Goal: Task Accomplishment & Management: Complete application form

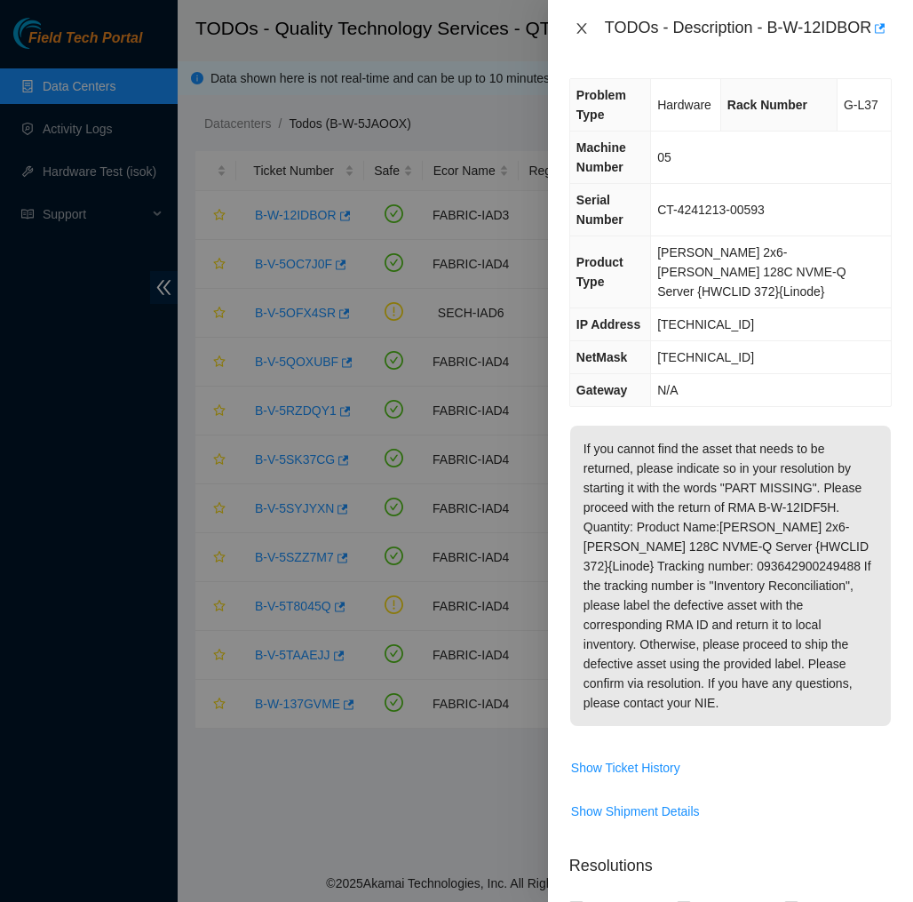
scroll to position [125, 0]
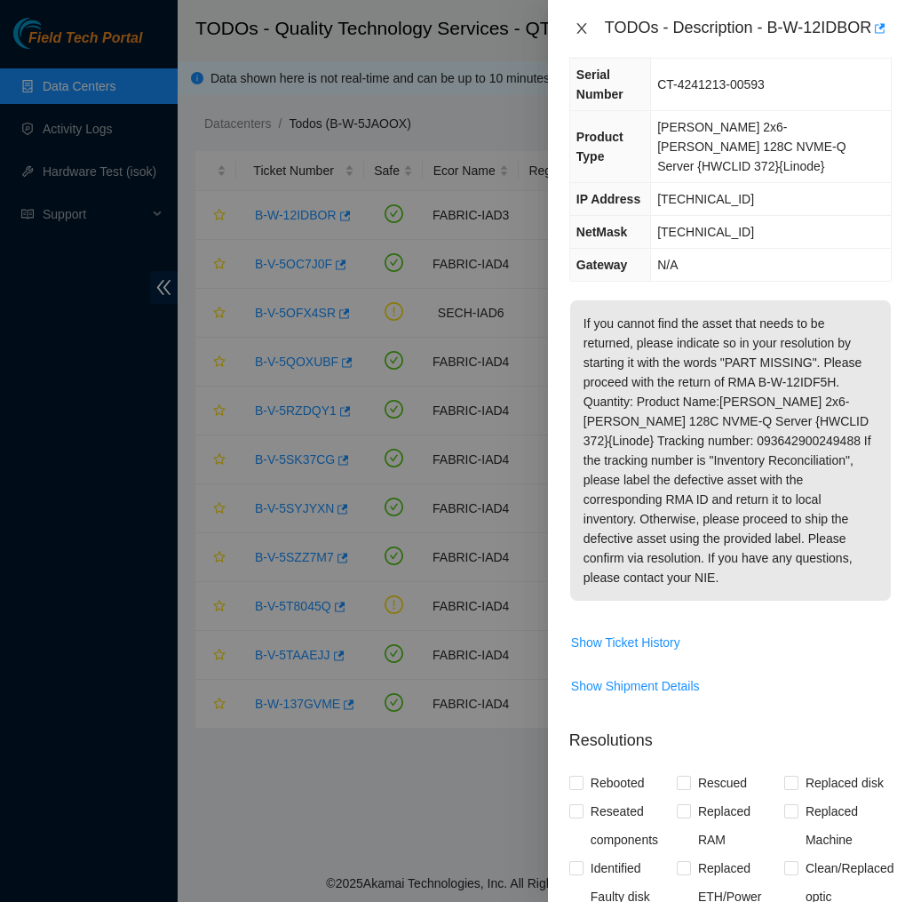
click at [581, 35] on icon "close" at bounding box center [582, 28] width 14 height 14
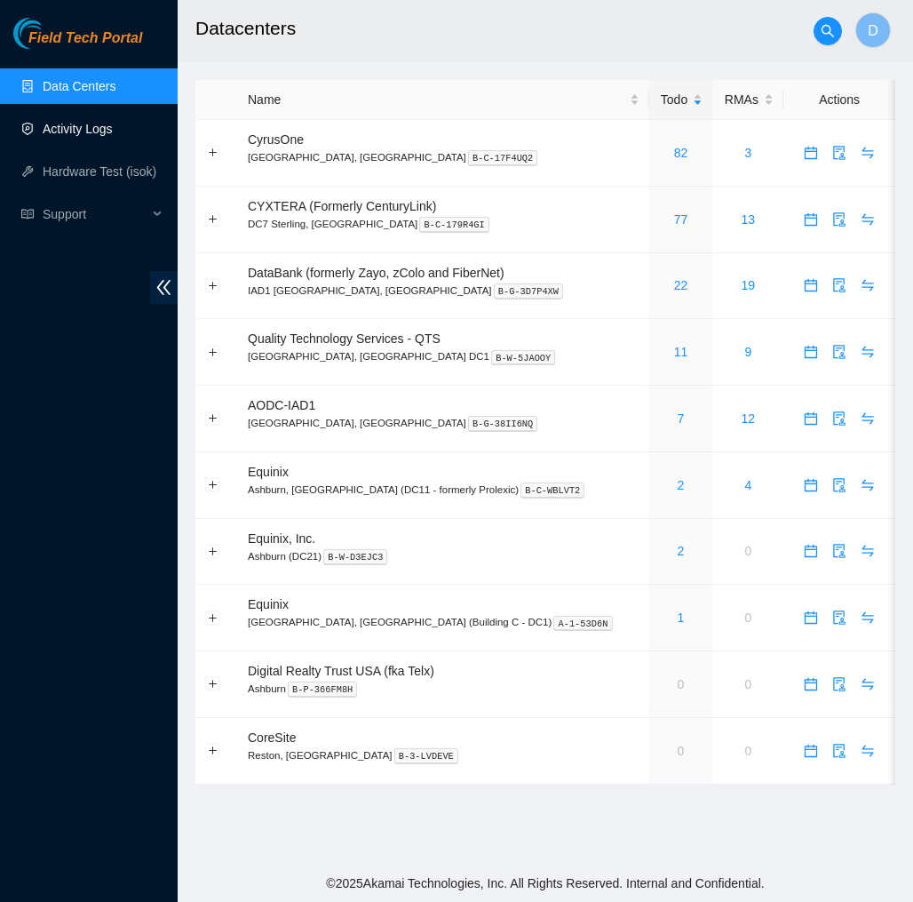
click at [102, 132] on link "Activity Logs" at bounding box center [78, 129] width 70 height 14
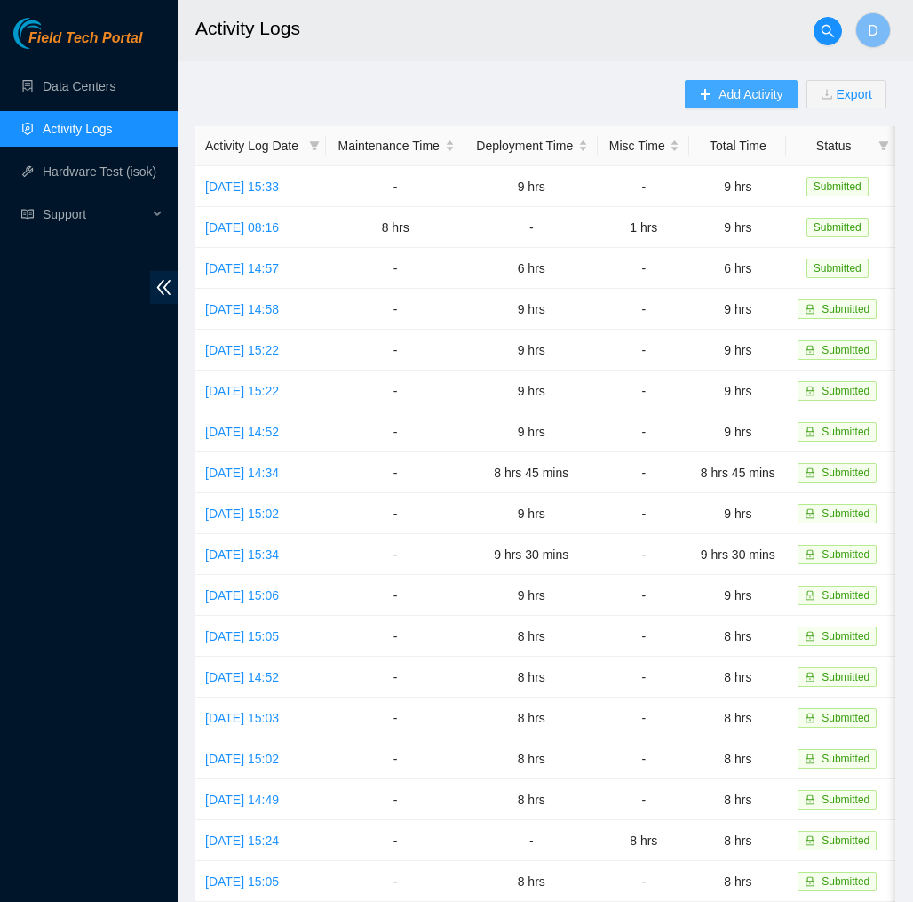
click at [728, 99] on span "Add Activity" at bounding box center [751, 94] width 64 height 20
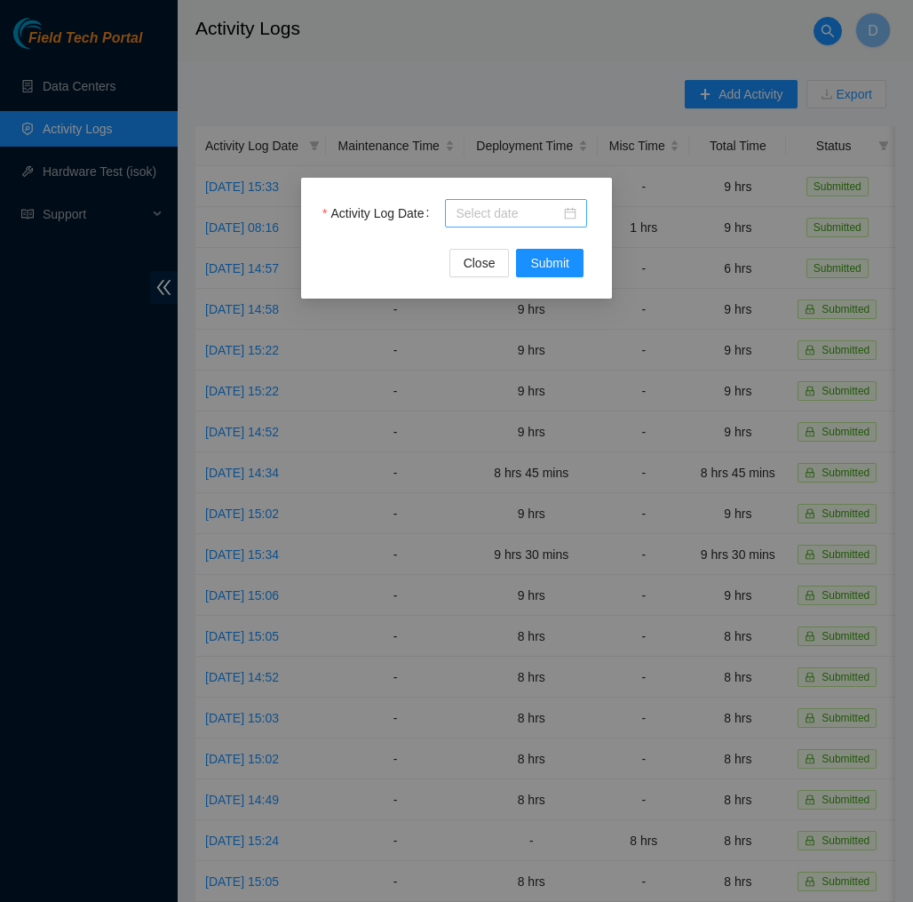
click at [574, 211] on div at bounding box center [516, 213] width 121 height 20
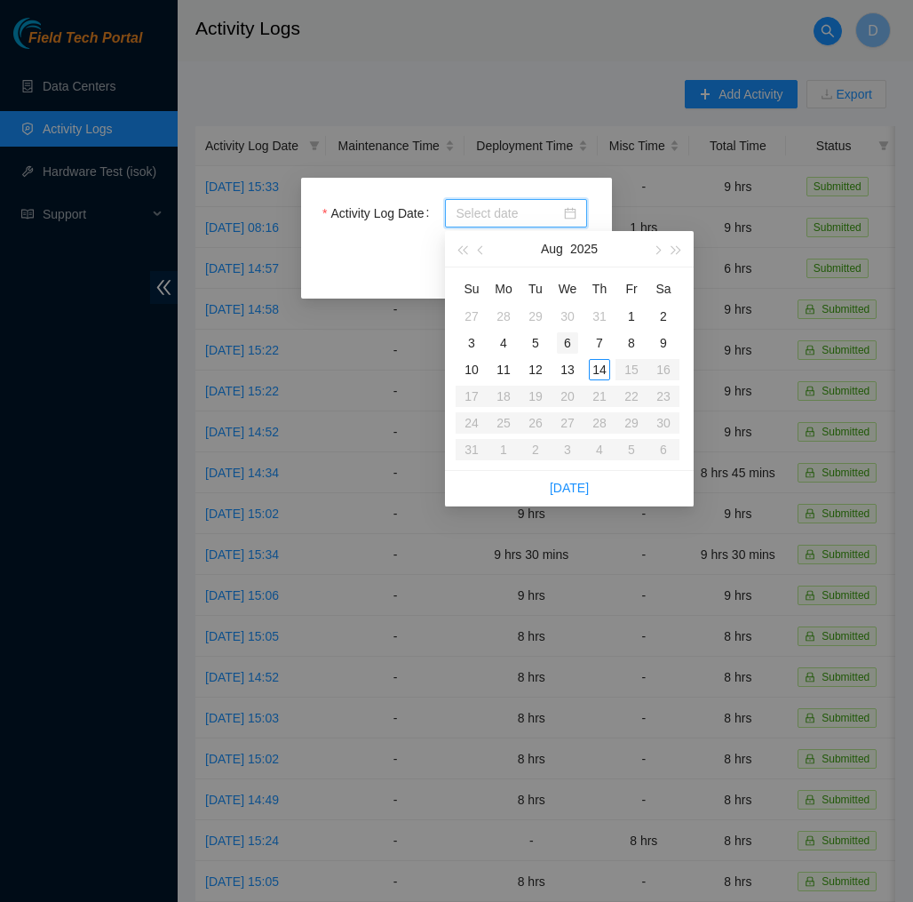
type input "2025-07-30"
type input "2025-08-06"
type input "2025-08-07"
type input "2025-08-14"
click at [607, 362] on div "14" at bounding box center [599, 369] width 21 height 21
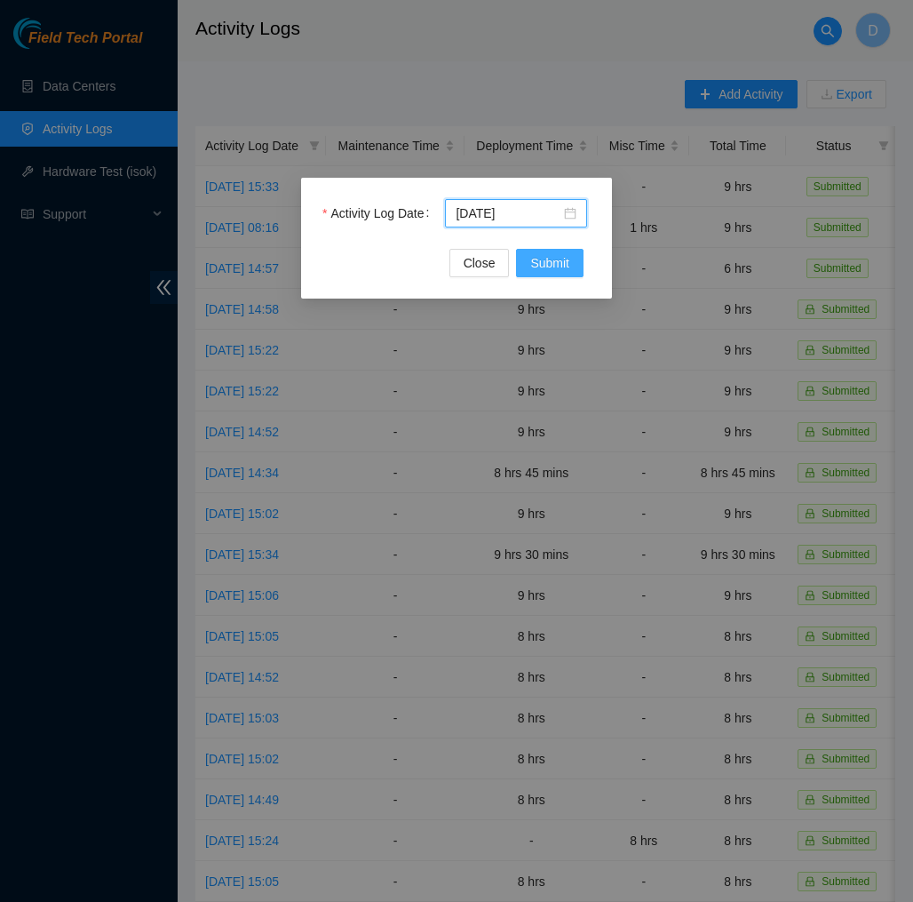
click at [553, 273] on button "Submit" at bounding box center [550, 263] width 68 height 28
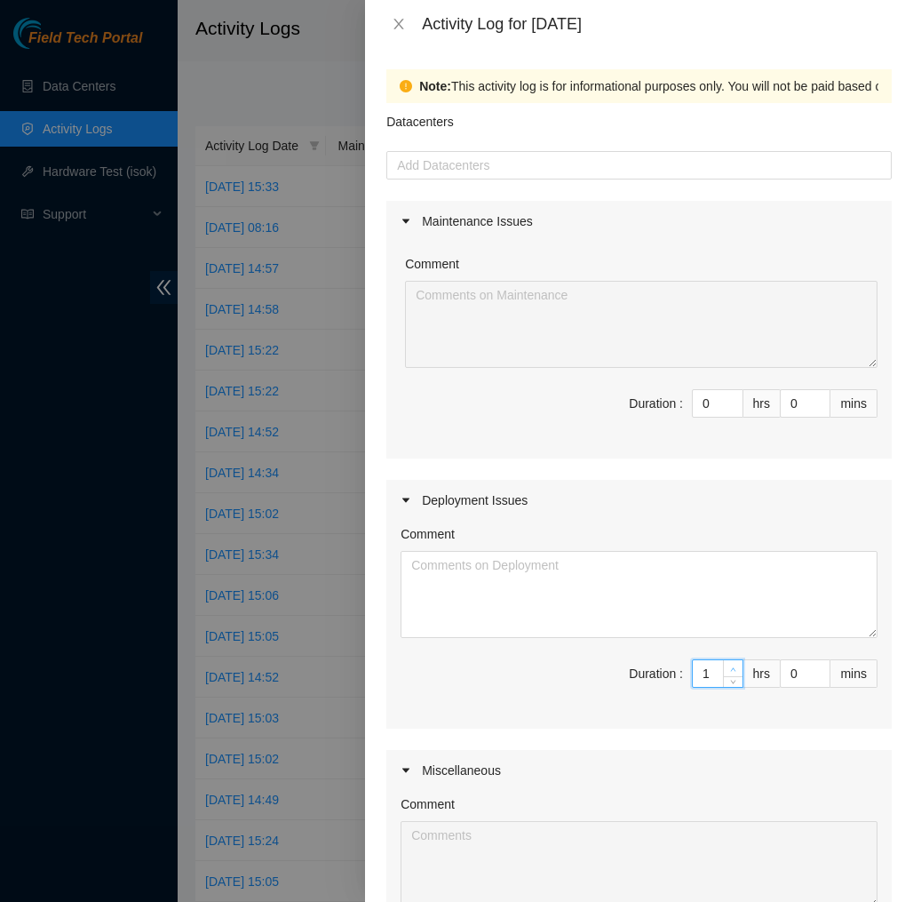
type input "1"
click at [728, 667] on span "up" at bounding box center [733, 669] width 11 height 11
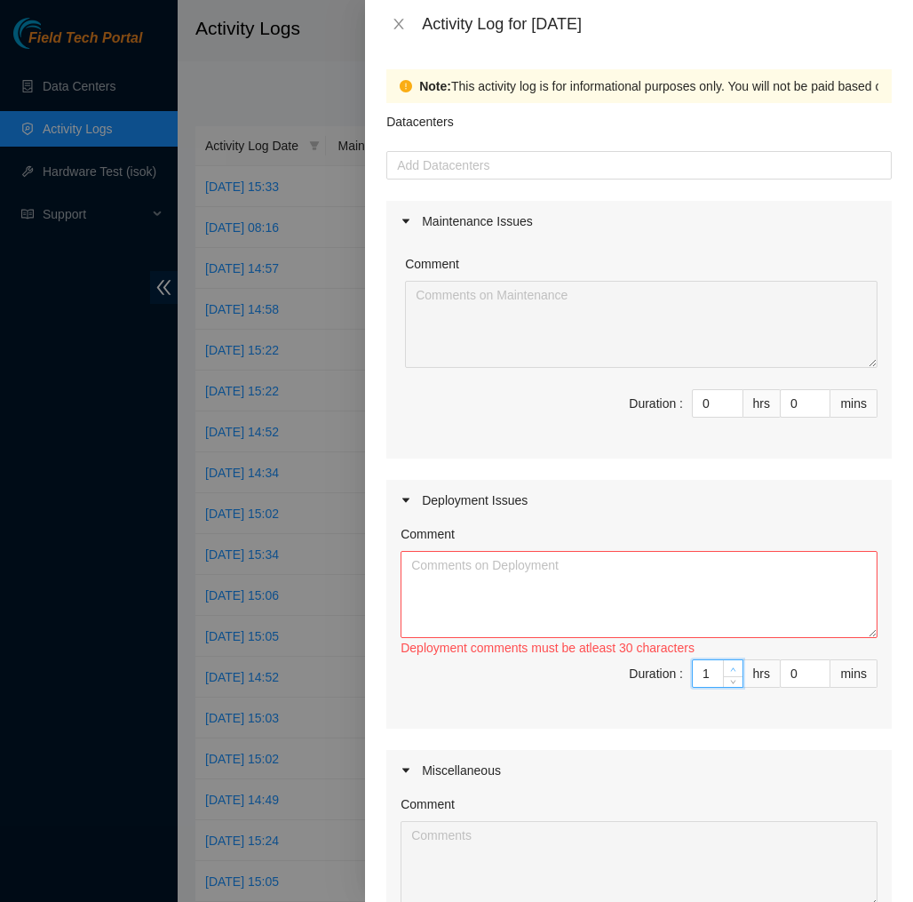
type input "2"
click at [728, 667] on span "up" at bounding box center [733, 669] width 11 height 11
type input "3"
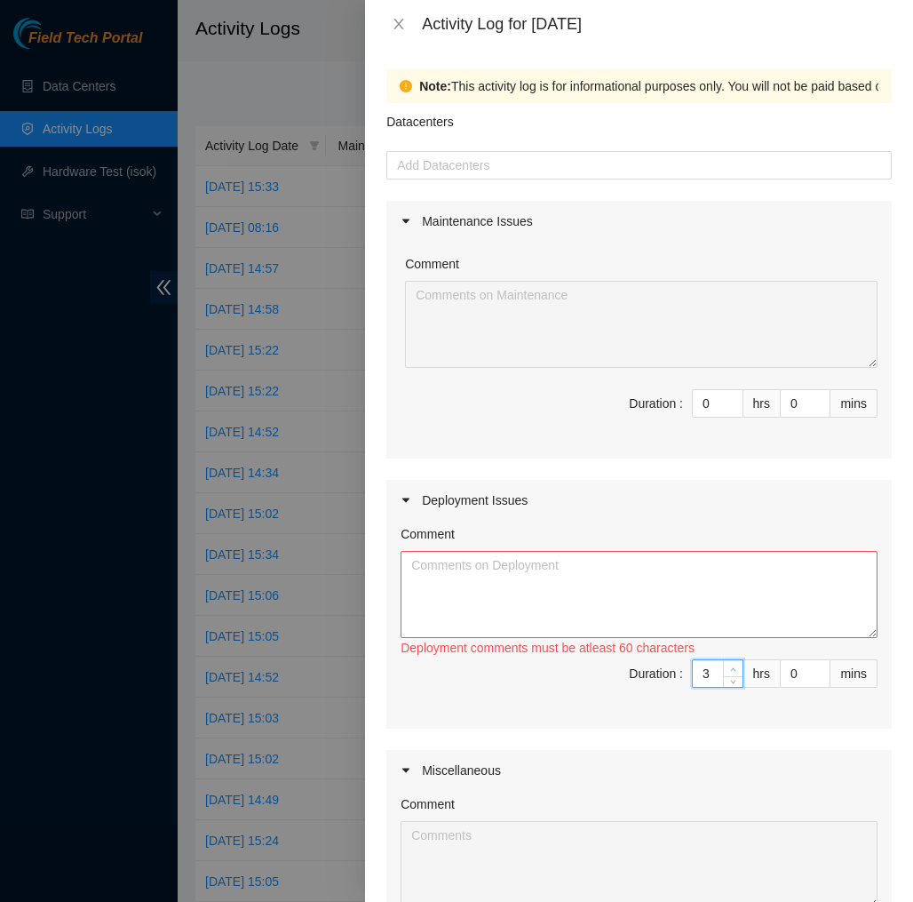
click at [728, 667] on span "up" at bounding box center [733, 669] width 11 height 11
type input "4"
click at [728, 667] on span "up" at bounding box center [733, 669] width 11 height 11
type input "5"
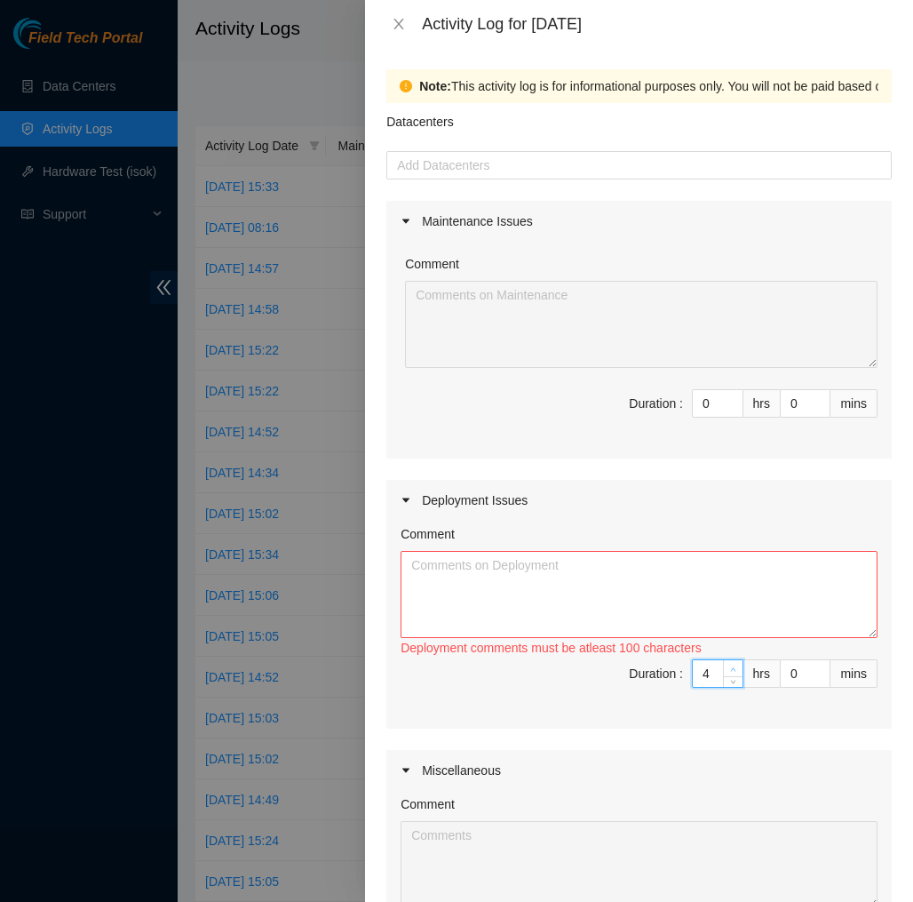
type input "5"
click at [728, 667] on span "up" at bounding box center [733, 669] width 11 height 11
type input "6"
click at [728, 667] on span "up" at bounding box center [733, 669] width 11 height 11
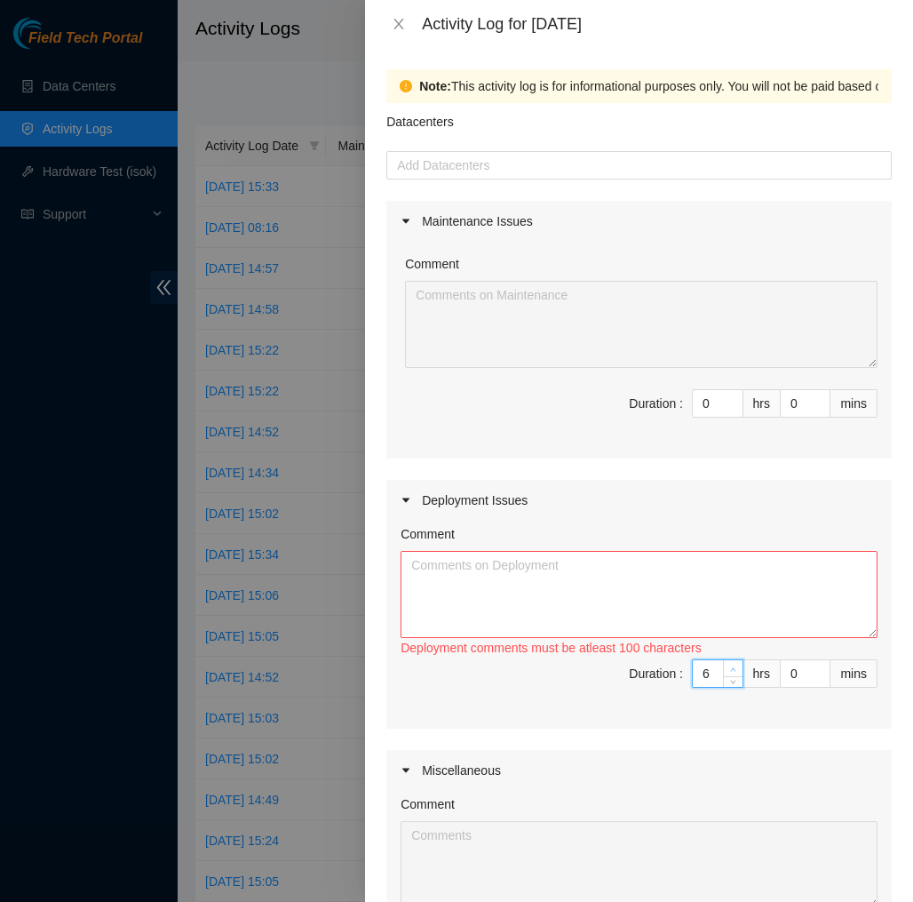
type input "7"
click at [728, 667] on span "up" at bounding box center [733, 669] width 11 height 11
type input "8"
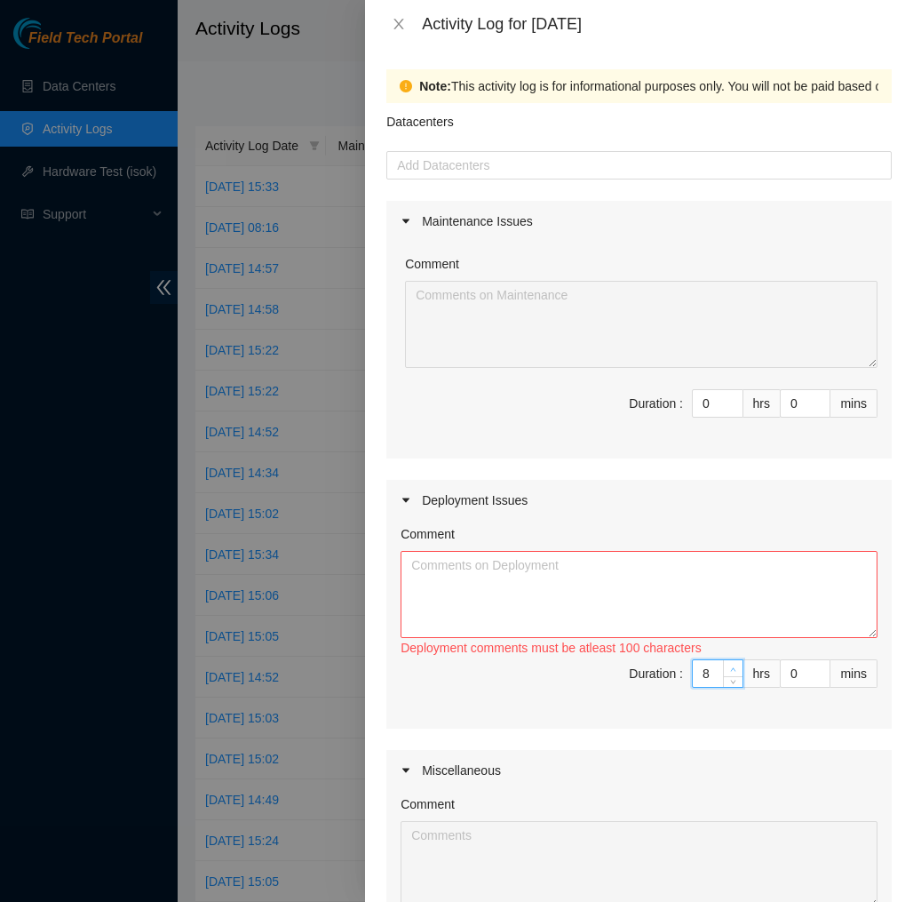
click at [728, 667] on span "up" at bounding box center [733, 669] width 11 height 11
type input "9"
click at [728, 667] on span "up" at bounding box center [733, 669] width 11 height 11
click at [761, 573] on textarea "Comment" at bounding box center [639, 594] width 477 height 87
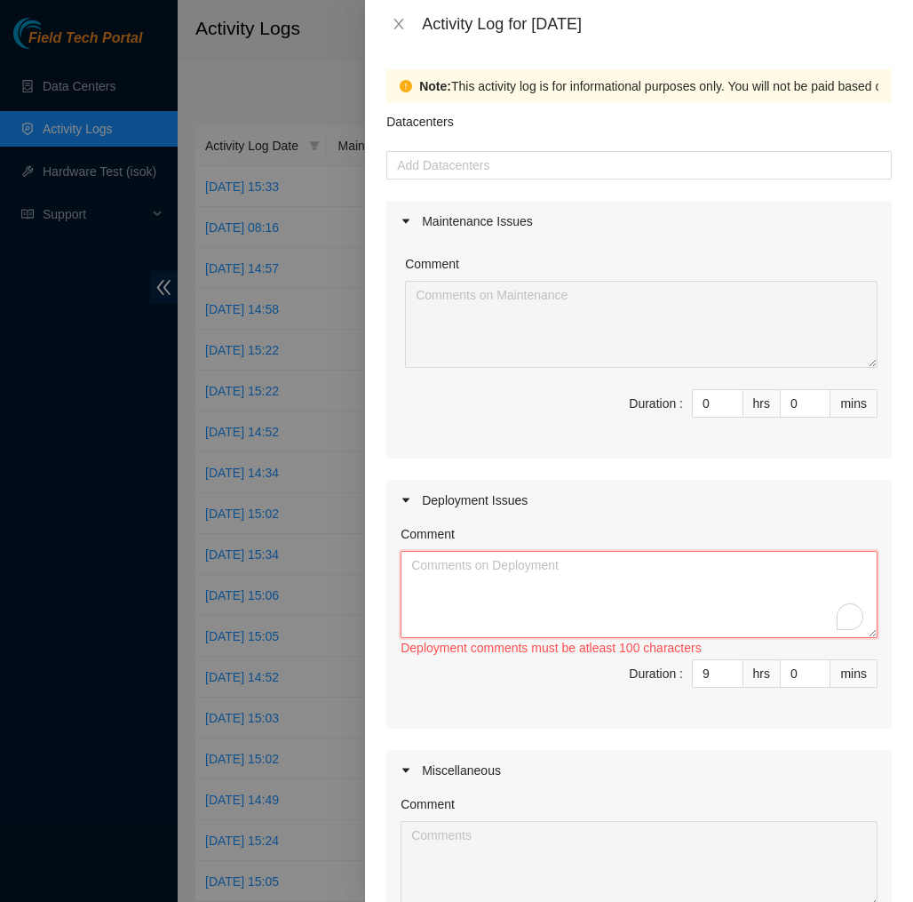
paste textarea "EOD DP83145 Today, Patrick Sherrill and I moved all the Pallets and trash from …"
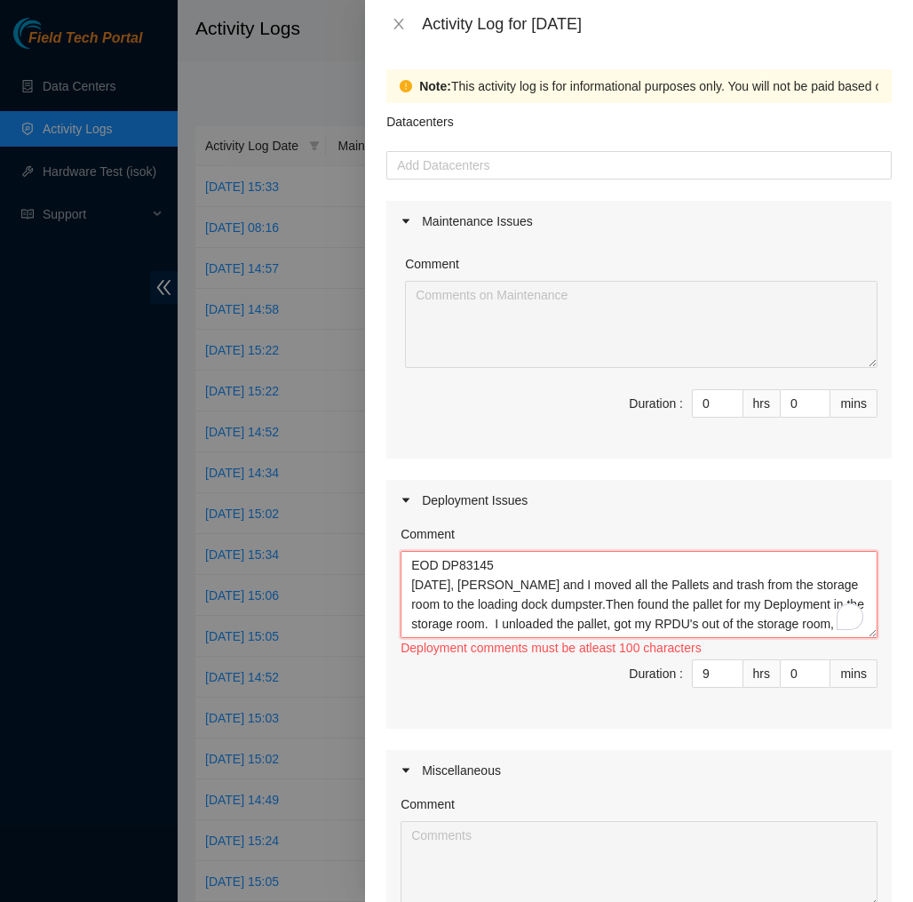
click at [737, 596] on textarea "EOD DP83145 Today, Patrick Sherrill and I moved all the Pallets and trash from …" at bounding box center [639, 594] width 477 height 87
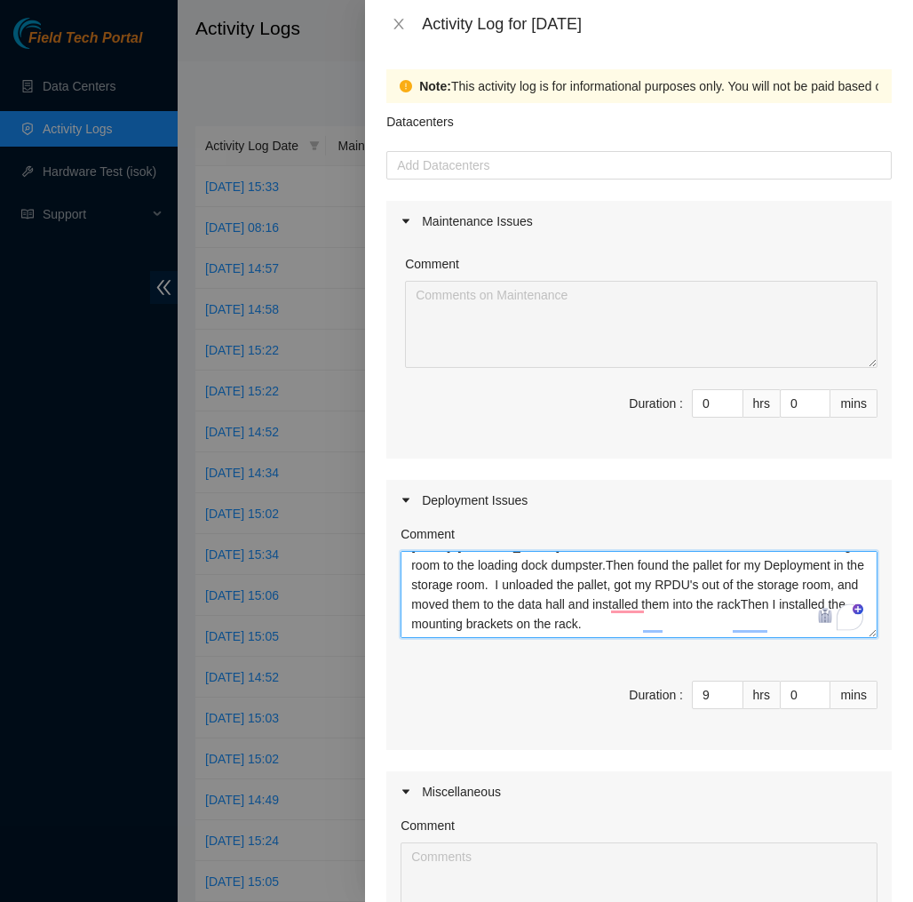
scroll to position [39, 0]
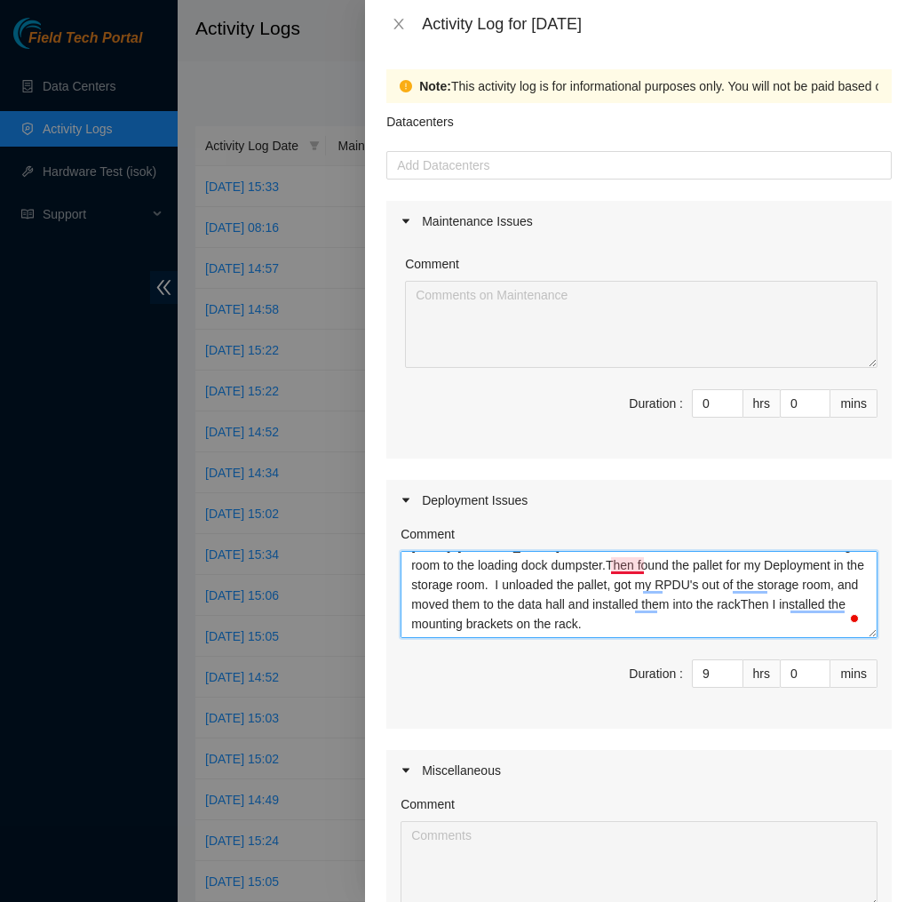
click at [616, 564] on textarea "EOD DP83145 Today, Patrick Sherrill and I moved all the Pallets and trash from …" at bounding box center [639, 594] width 477 height 87
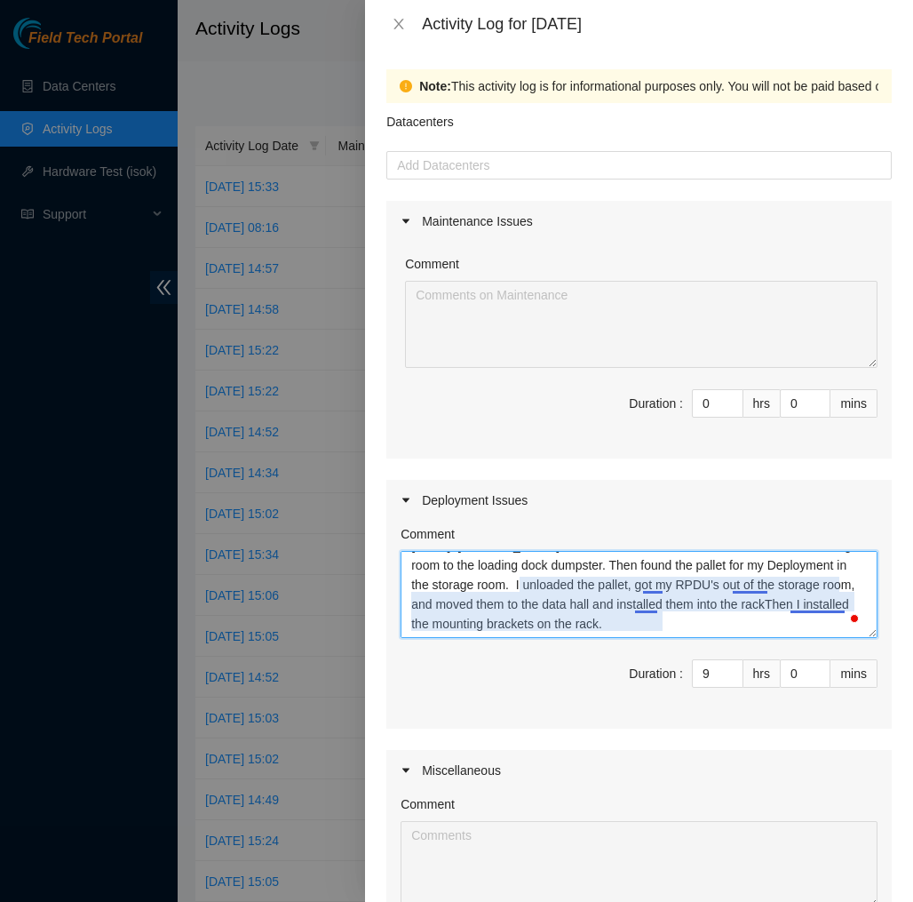
click at [820, 600] on textarea "EOD DP83145 Today, Patrick Sherrill and I moved all the Pallets and trash from …" at bounding box center [639, 594] width 477 height 87
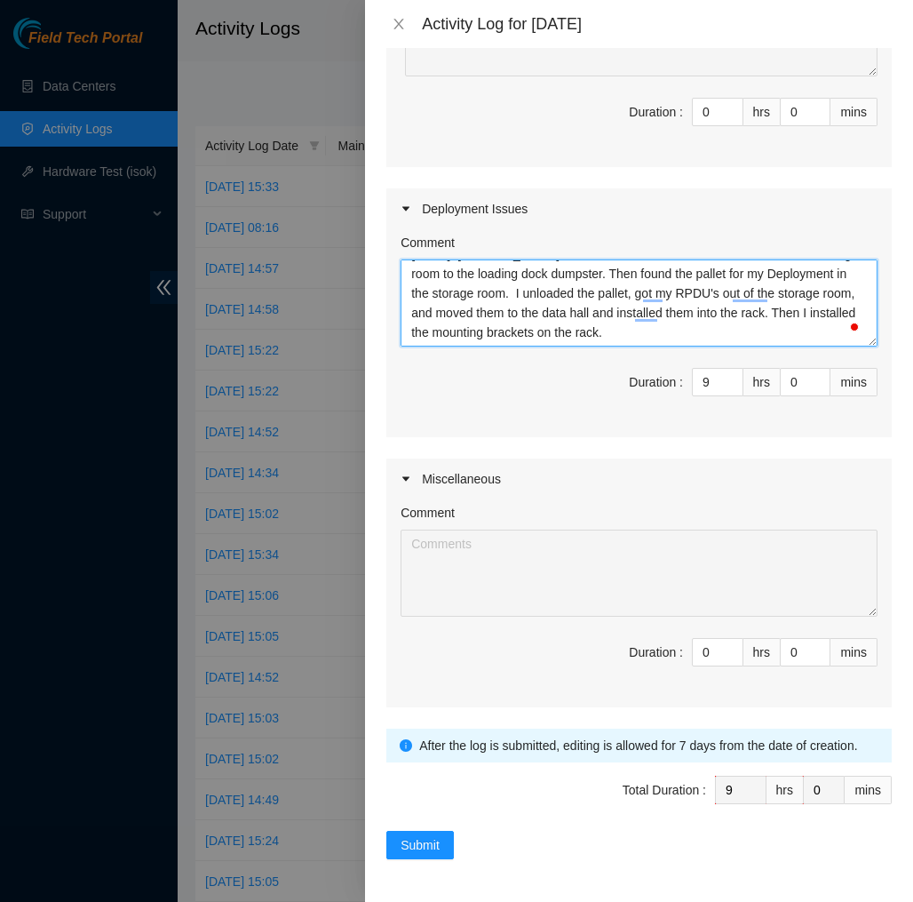
scroll to position [291, 0]
type textarea "EOD DP83145 Today, Patrick Sherrill and I moved all the Pallets and trash from …"
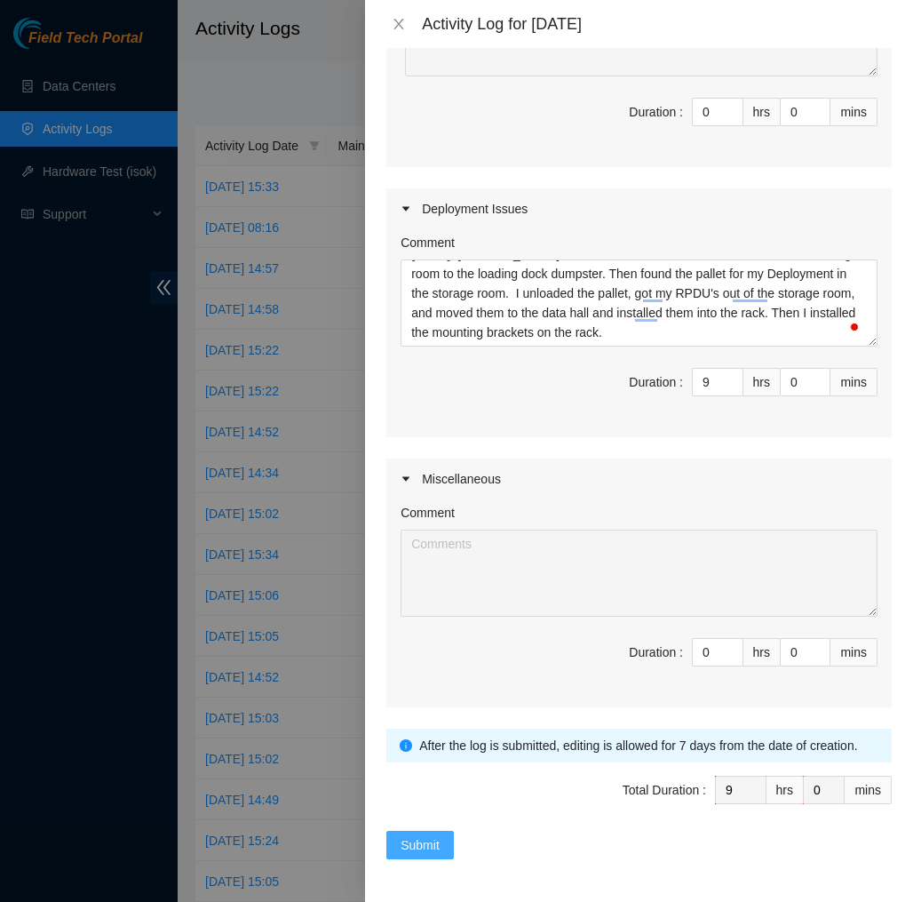
click at [424, 843] on span "Submit" at bounding box center [420, 845] width 39 height 20
